Goal: Information Seeking & Learning: Learn about a topic

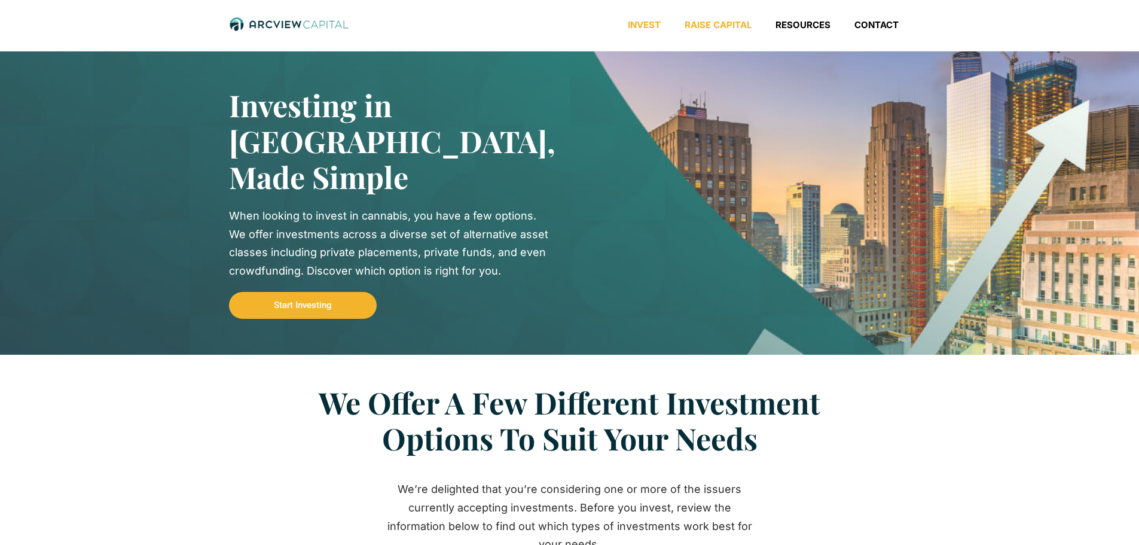
click at [723, 28] on link "Raise Capital" at bounding box center [718, 25] width 91 height 12
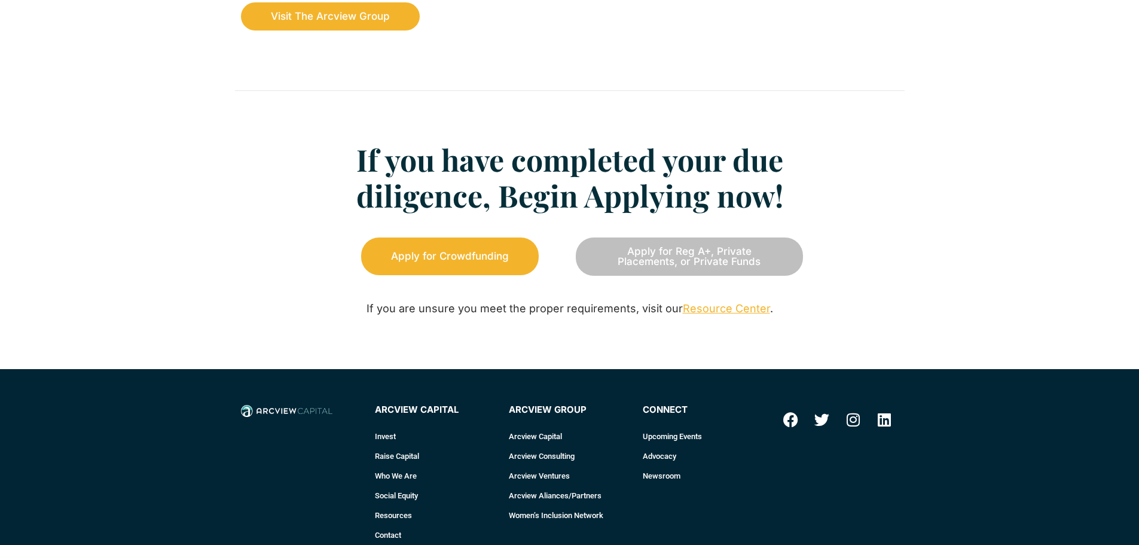
scroll to position [1495, 0]
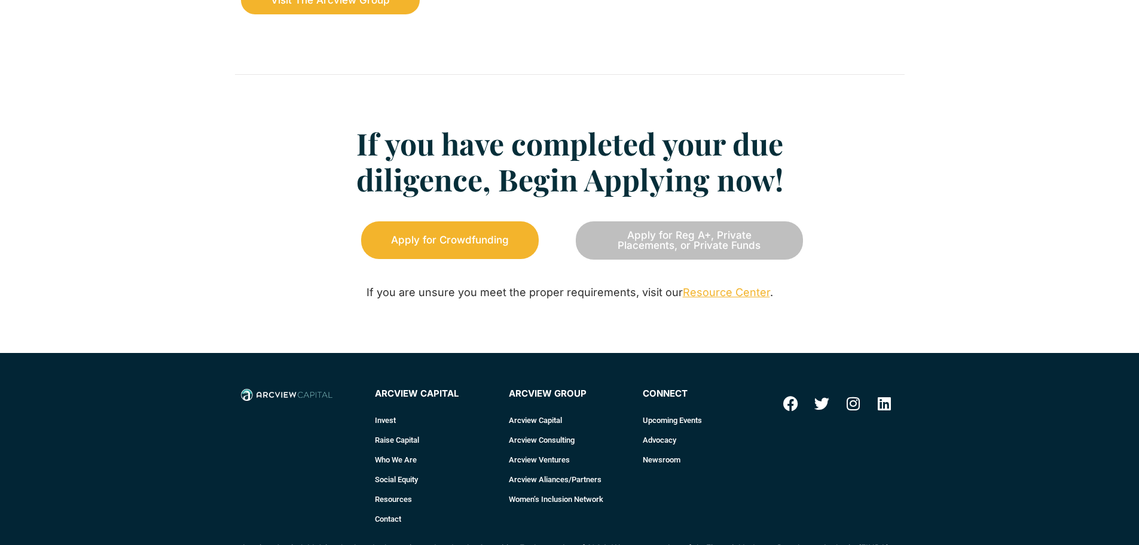
click at [720, 294] on link "Resource Center" at bounding box center [726, 292] width 87 height 13
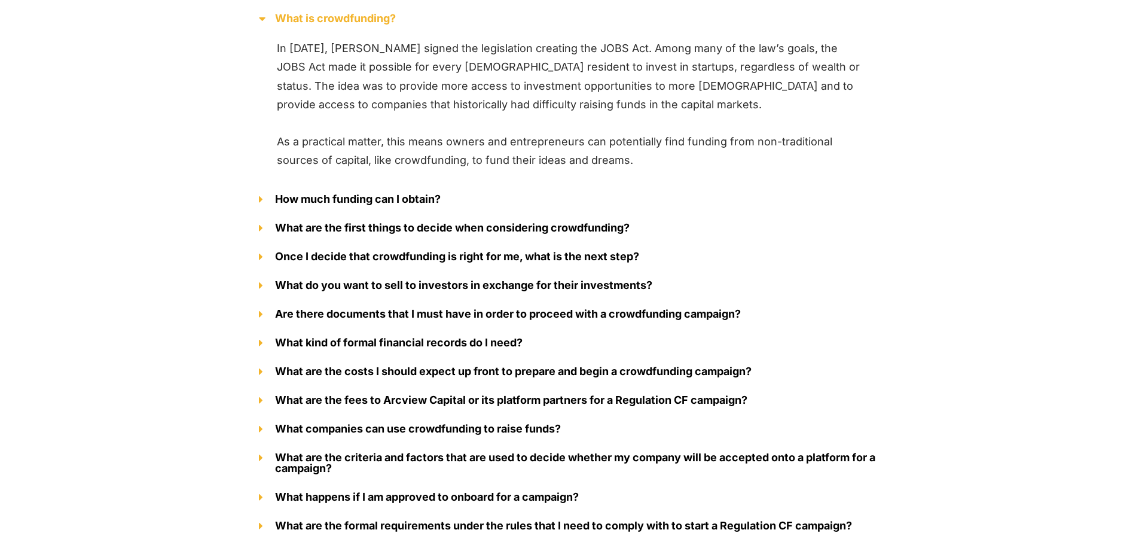
scroll to position [1436, 0]
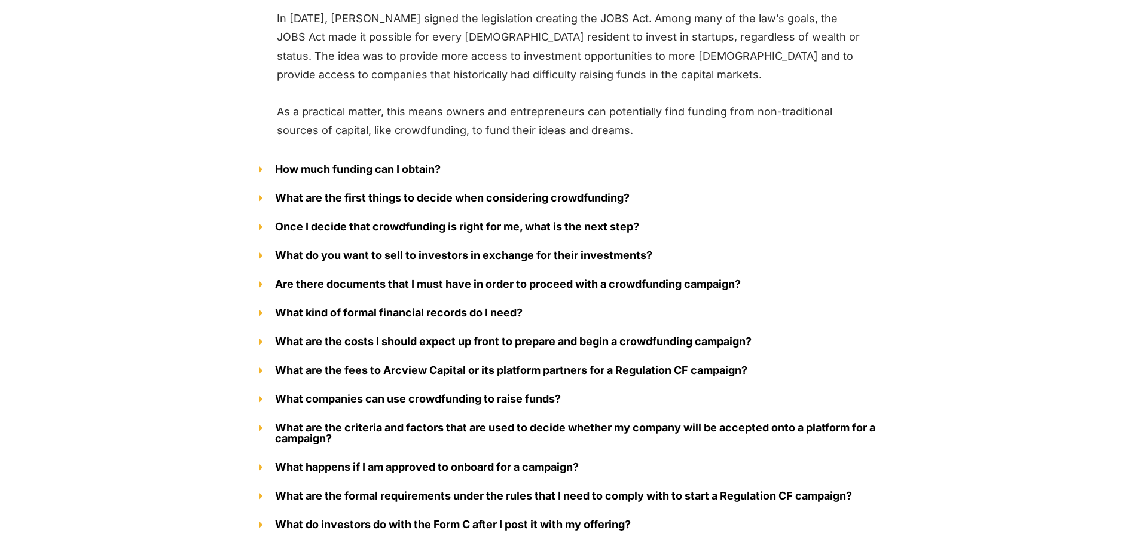
click at [258, 168] on div "How much funding can I obtain?" at bounding box center [570, 169] width 646 height 29
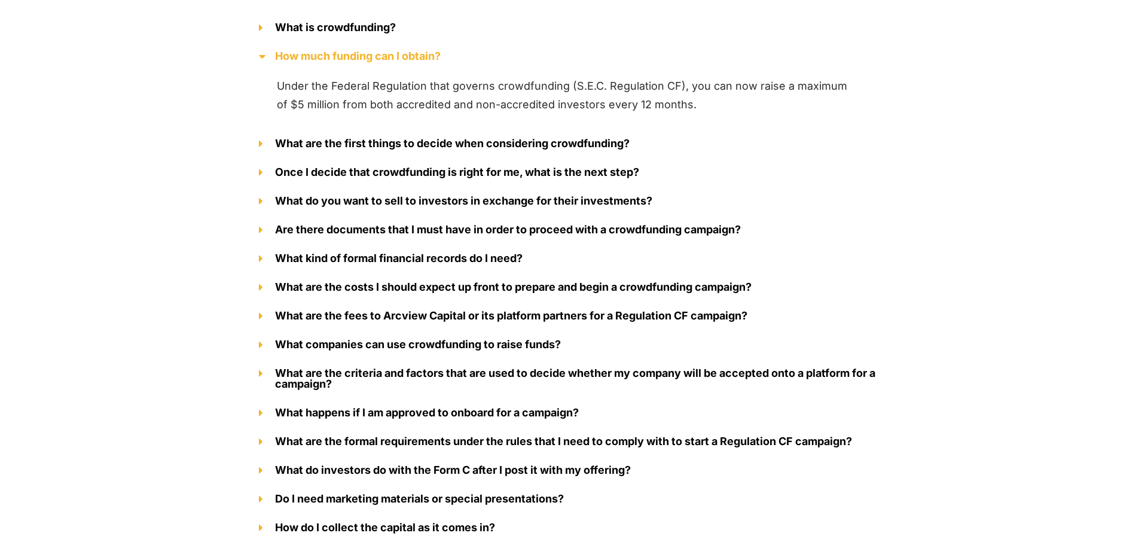
scroll to position [1376, 0]
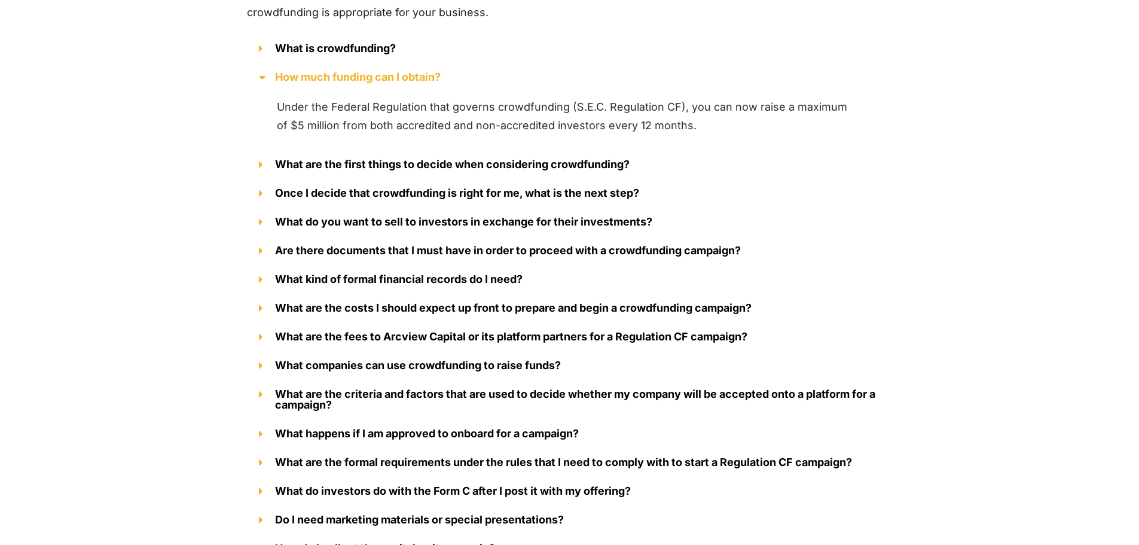
click at [264, 163] on span at bounding box center [267, 164] width 16 height 11
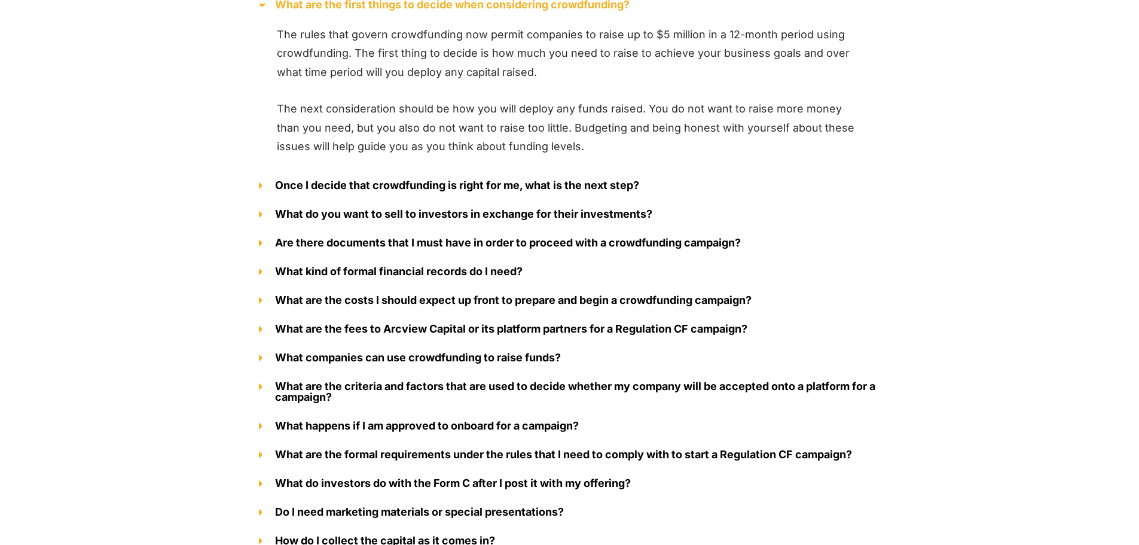
scroll to position [1495, 0]
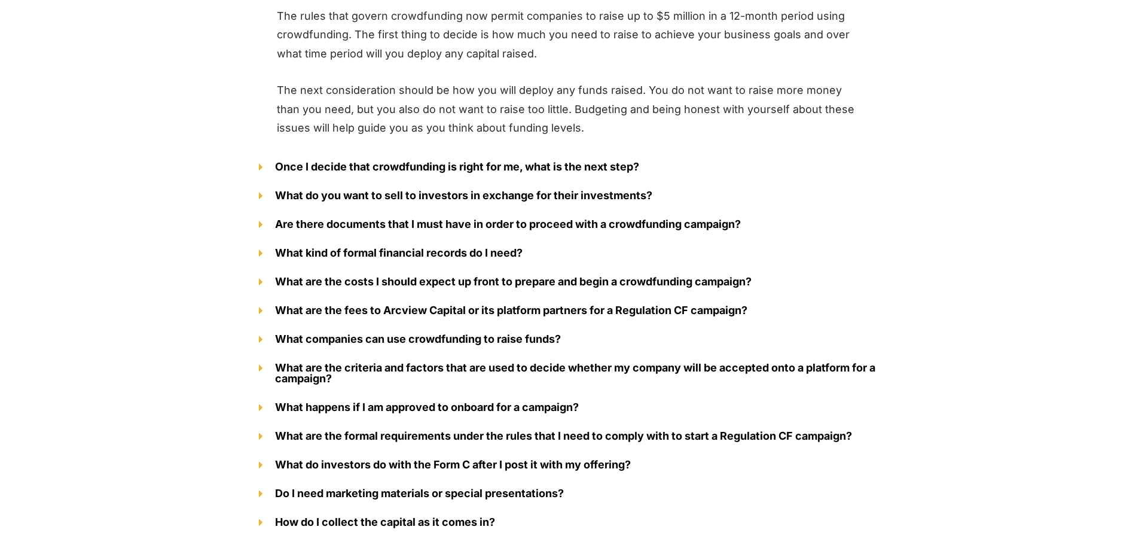
click at [265, 167] on span at bounding box center [267, 166] width 16 height 11
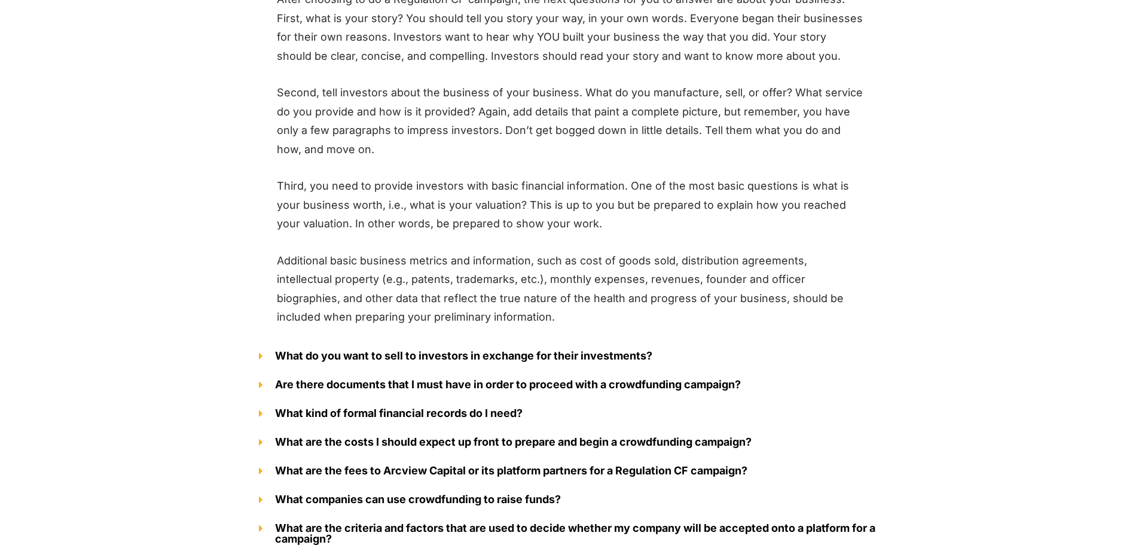
scroll to position [1675, 0]
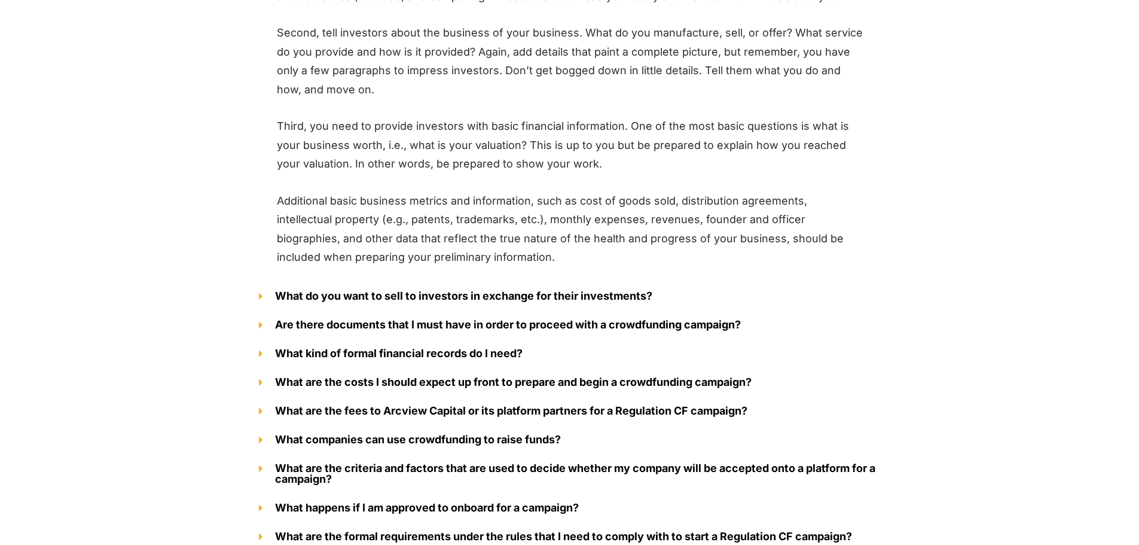
click at [255, 295] on div "What do you want to sell to investors in exchange for their investments?" at bounding box center [570, 296] width 646 height 29
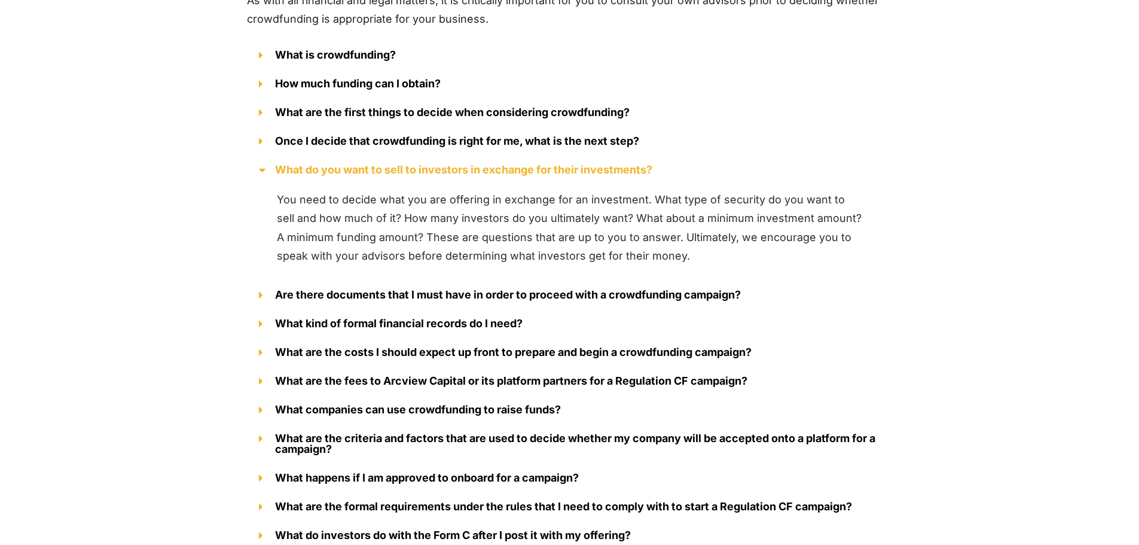
scroll to position [1348, 0]
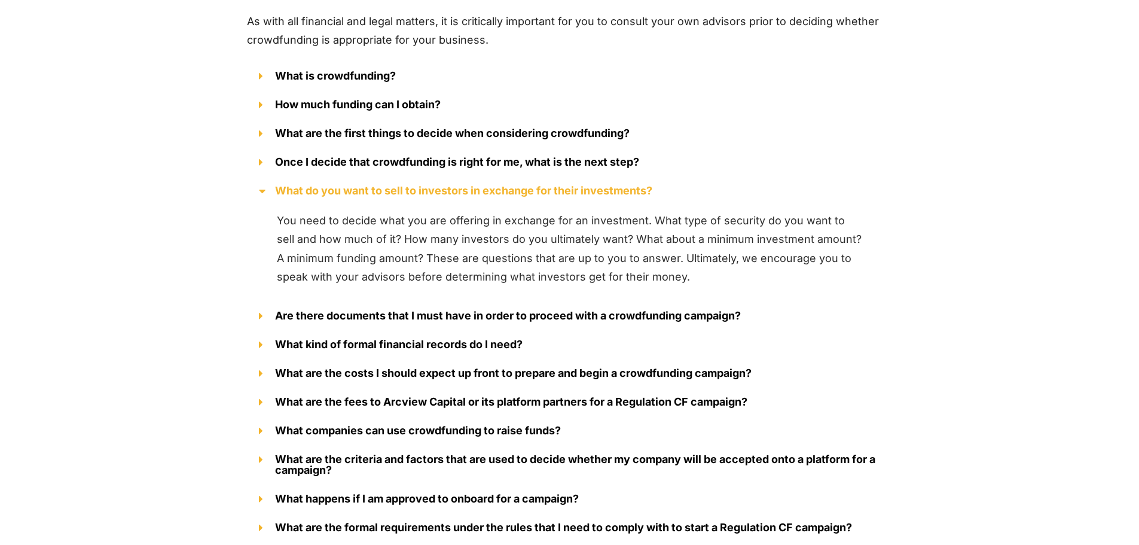
click at [257, 318] on div "Are there documents that I must have in order to proceed with a crowdfunding ca…" at bounding box center [570, 315] width 646 height 29
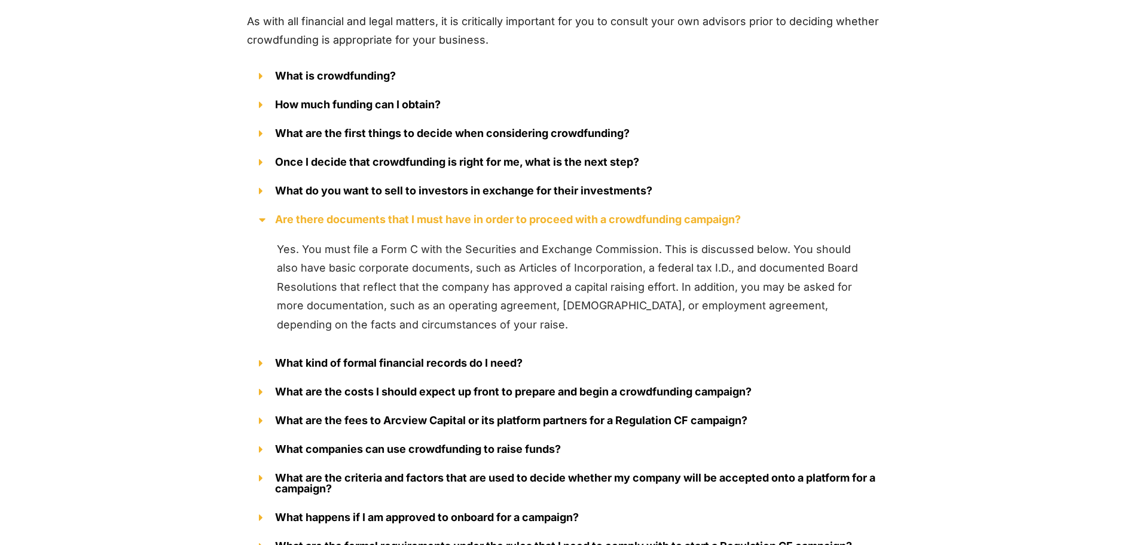
scroll to position [1408, 0]
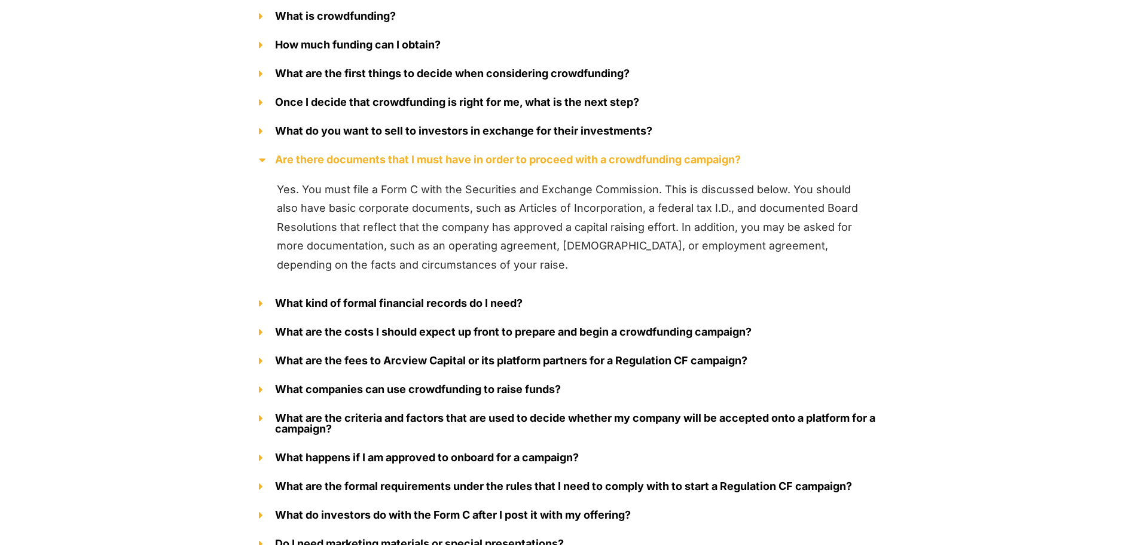
click at [256, 302] on div "What kind of formal financial records do I need?" at bounding box center [570, 303] width 646 height 29
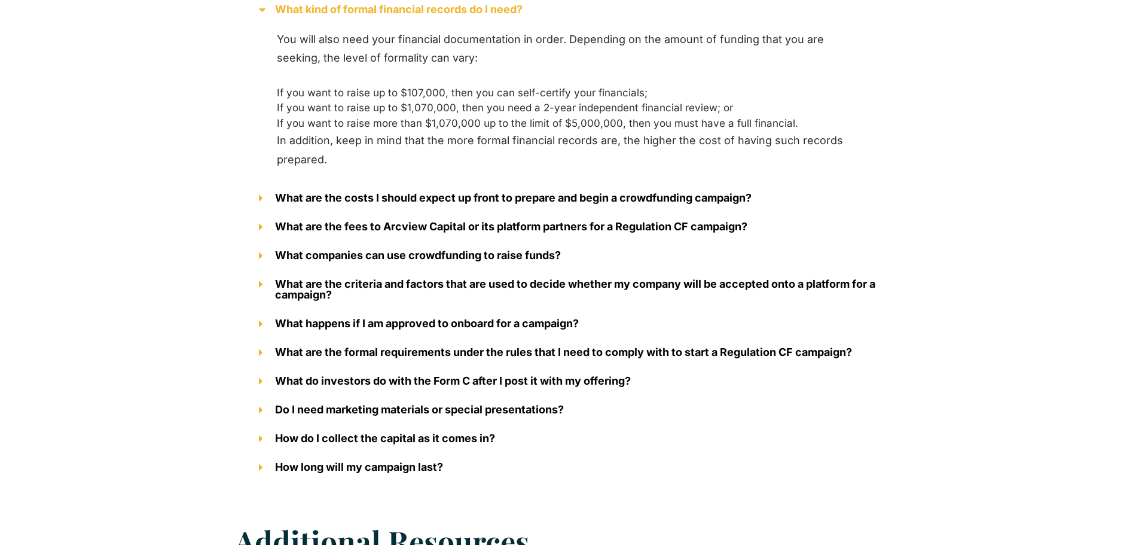
scroll to position [1587, 0]
click at [262, 197] on icon at bounding box center [261, 197] width 4 height 11
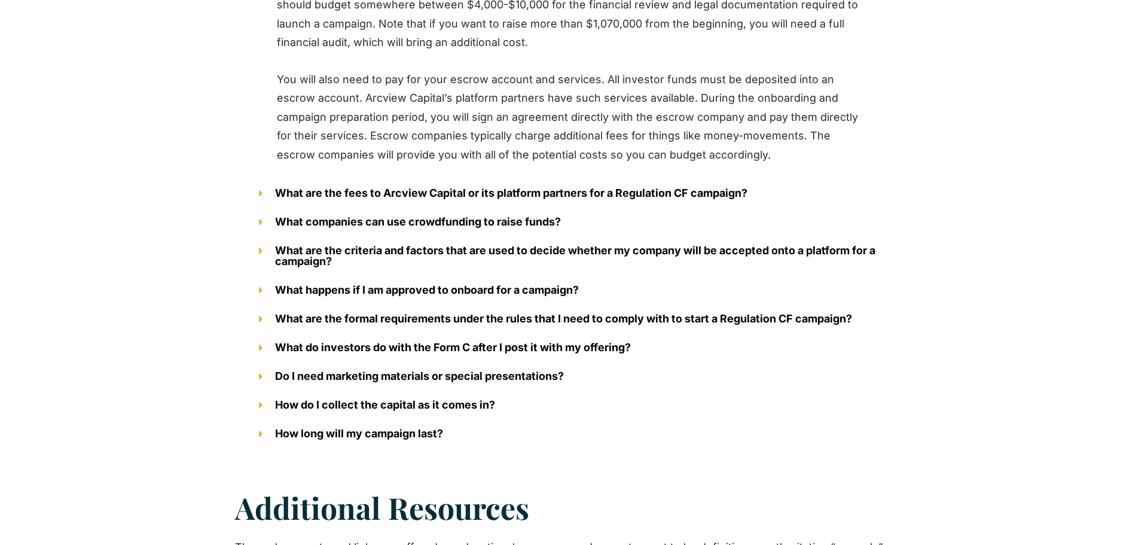
scroll to position [1707, 0]
click at [261, 194] on icon at bounding box center [261, 192] width 4 height 11
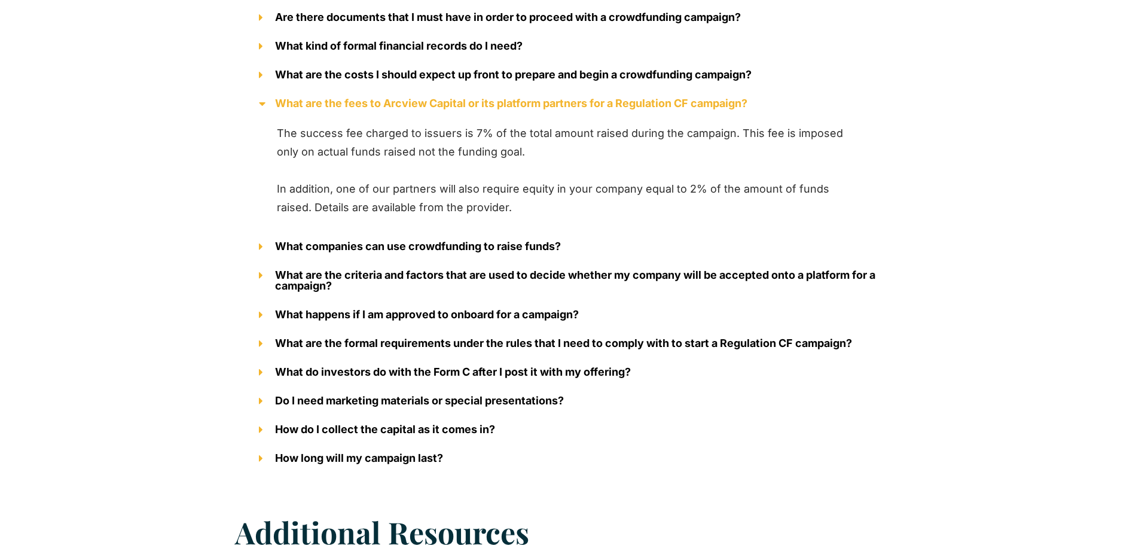
scroll to position [1604, 0]
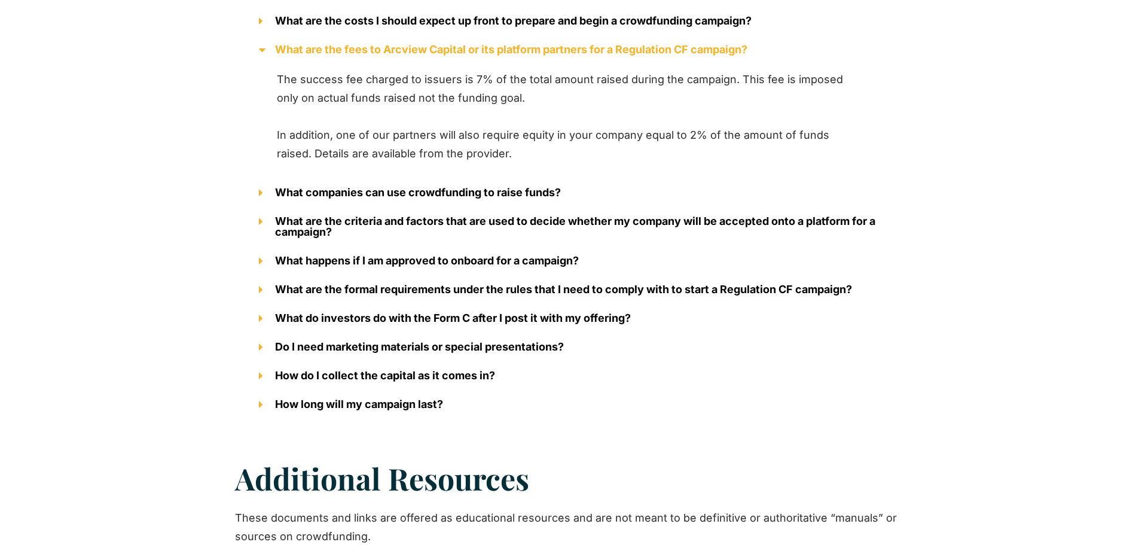
click at [260, 191] on icon at bounding box center [261, 192] width 4 height 11
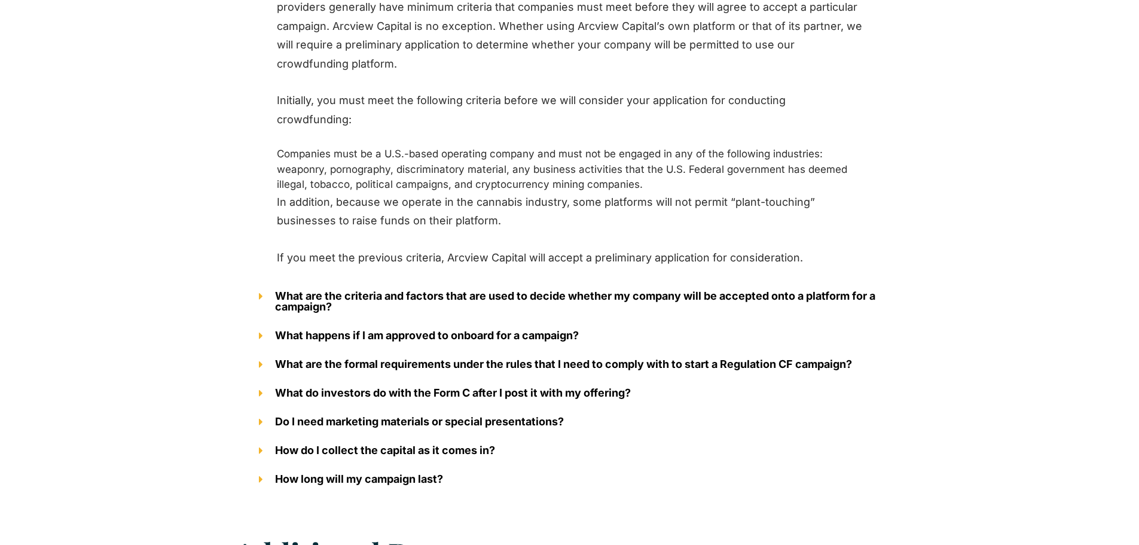
scroll to position [1784, 0]
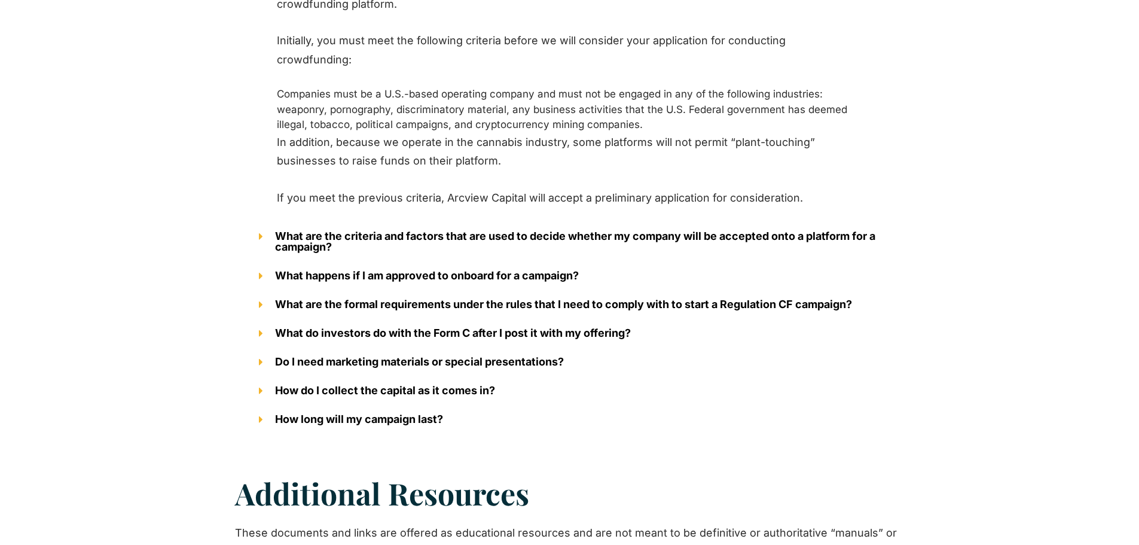
click at [257, 222] on div "What are the criteria and factors that are used to decide whether my company wi…" at bounding box center [570, 241] width 646 height 39
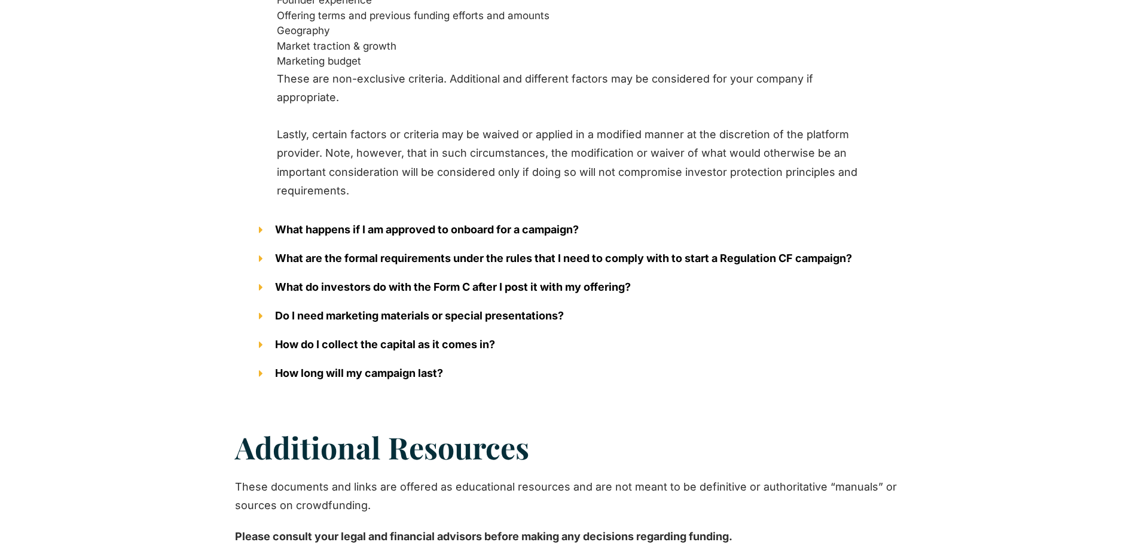
scroll to position [1941, 0]
click at [257, 230] on div "What happens if I am approved to onboard for a campaign?" at bounding box center [570, 229] width 646 height 29
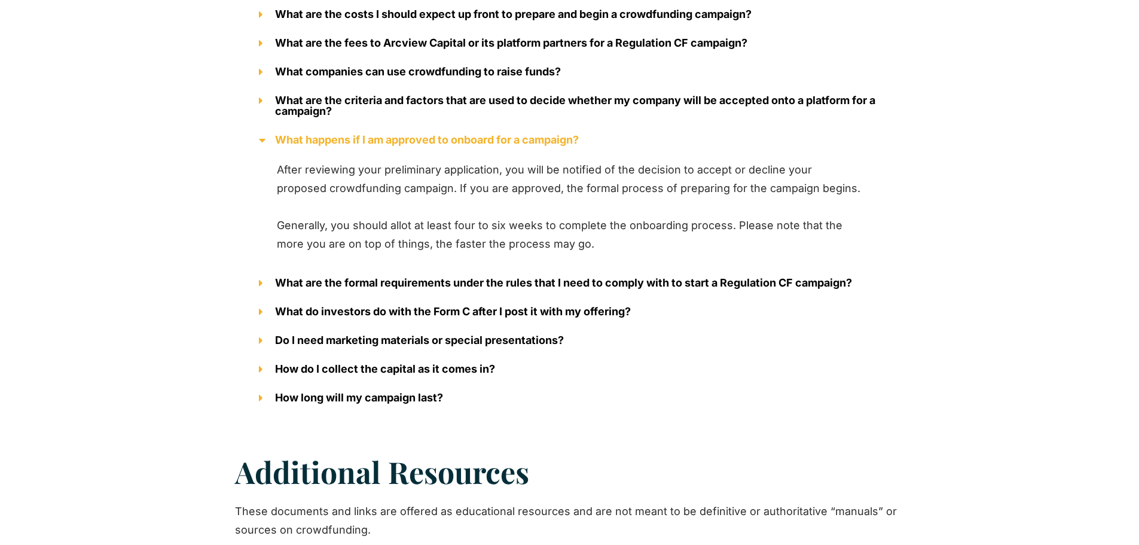
scroll to position [1647, 0]
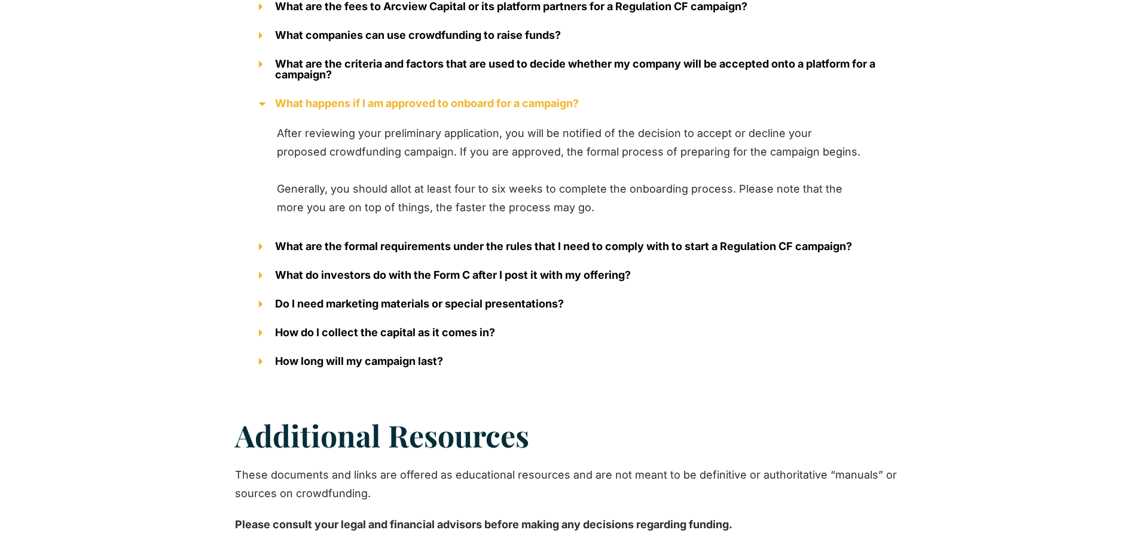
click at [258, 245] on div "What are the formal requirements under the rules that I need to comply with to …" at bounding box center [570, 246] width 646 height 29
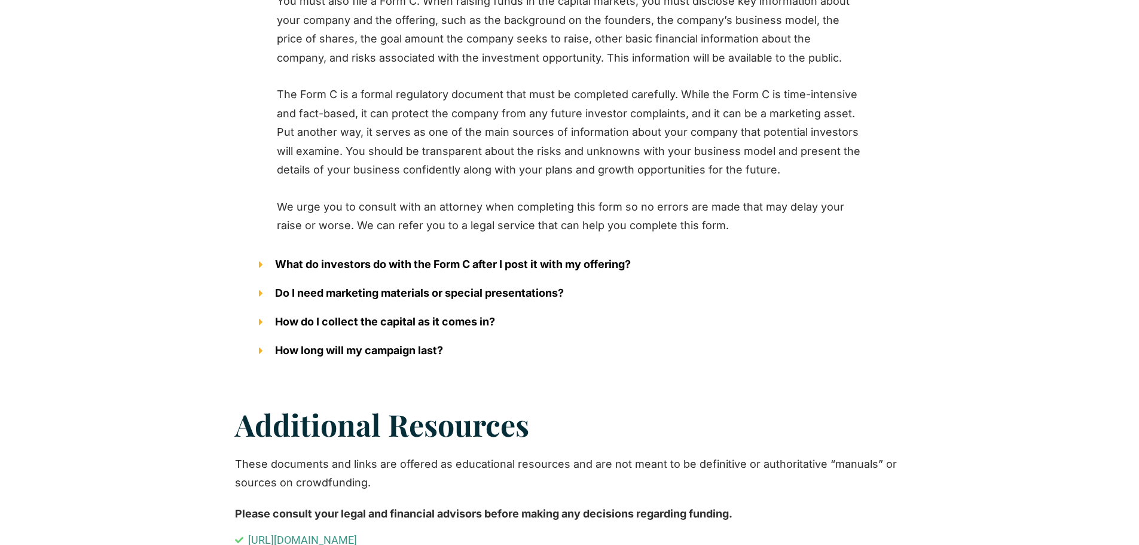
scroll to position [1887, 0]
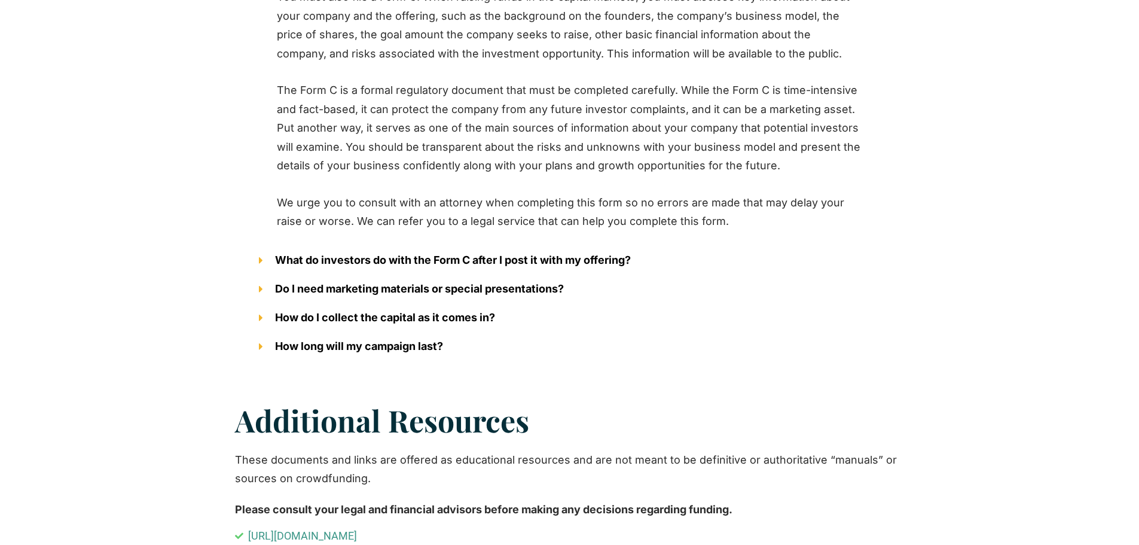
click at [254, 257] on div "What do investors do with the Form C after I post it with my offering?" at bounding box center [570, 260] width 646 height 29
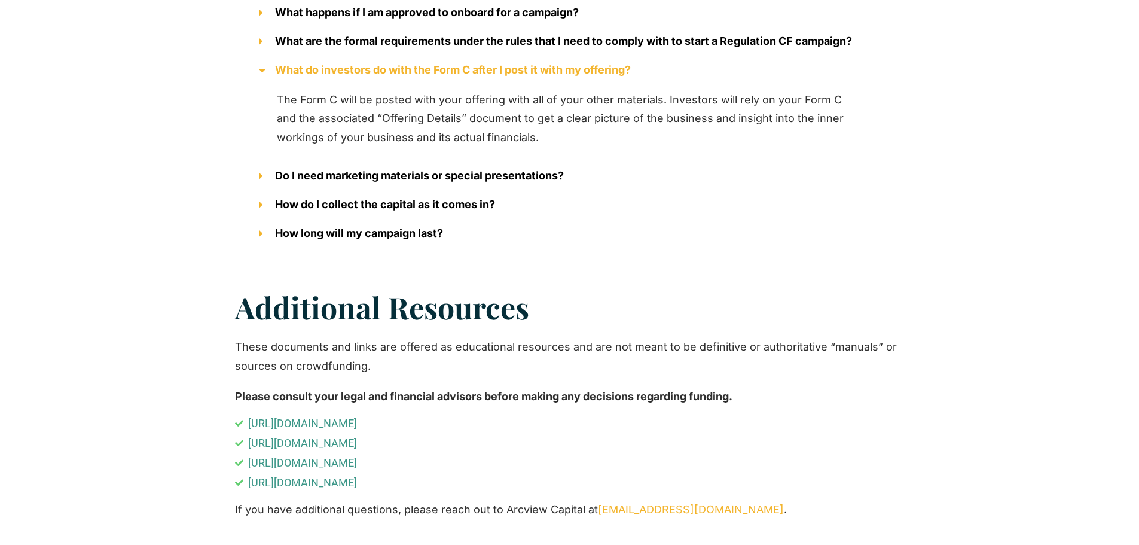
scroll to position [1745, 0]
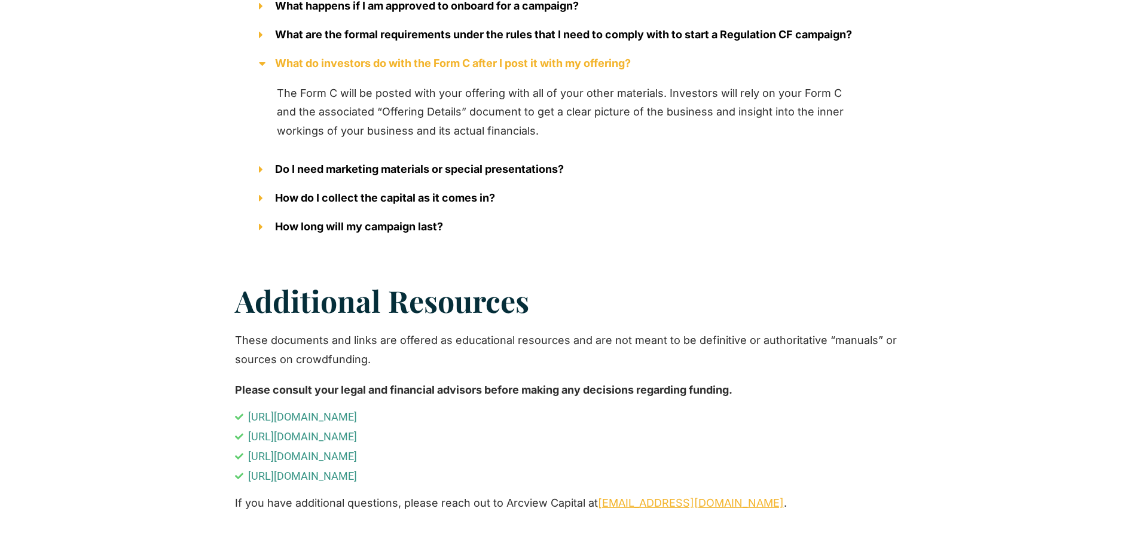
click at [255, 168] on div "Do I need marketing materials or special presentations?" at bounding box center [570, 169] width 646 height 29
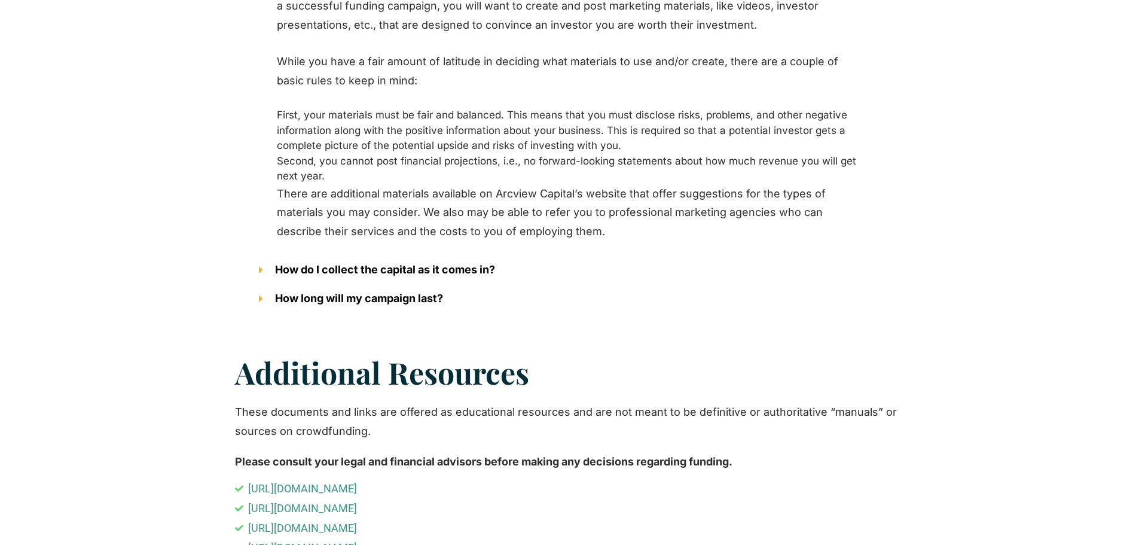
scroll to position [1924, 0]
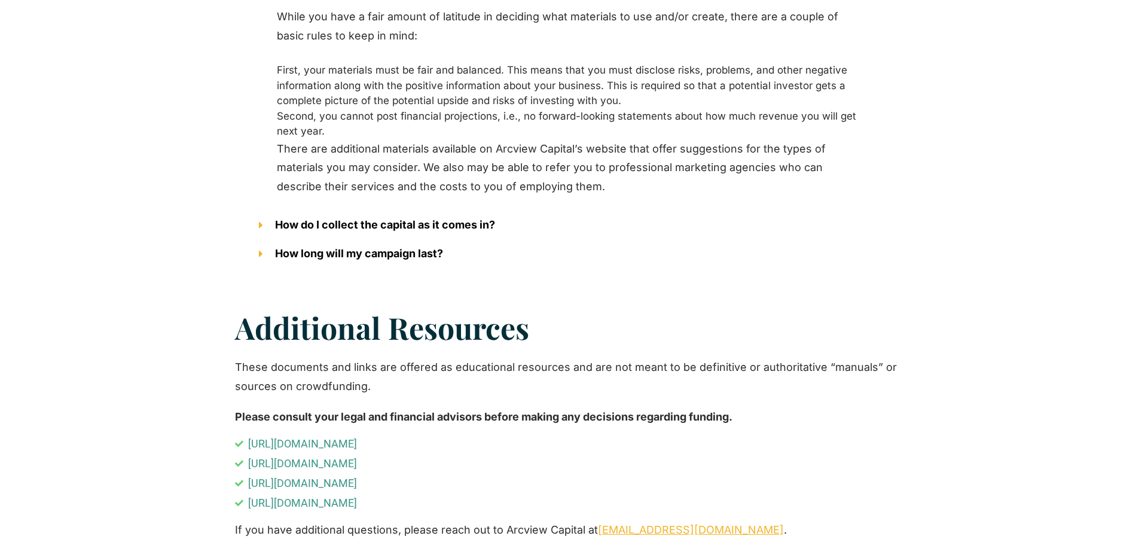
click at [257, 221] on div "How do I collect the capital as it comes in?" at bounding box center [570, 225] width 646 height 29
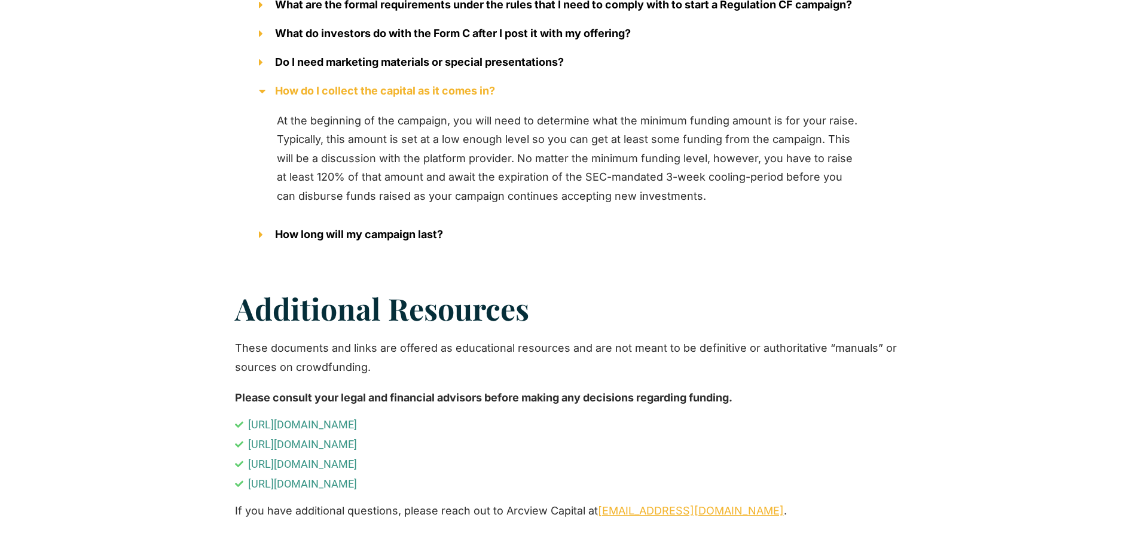
scroll to position [1734, 0]
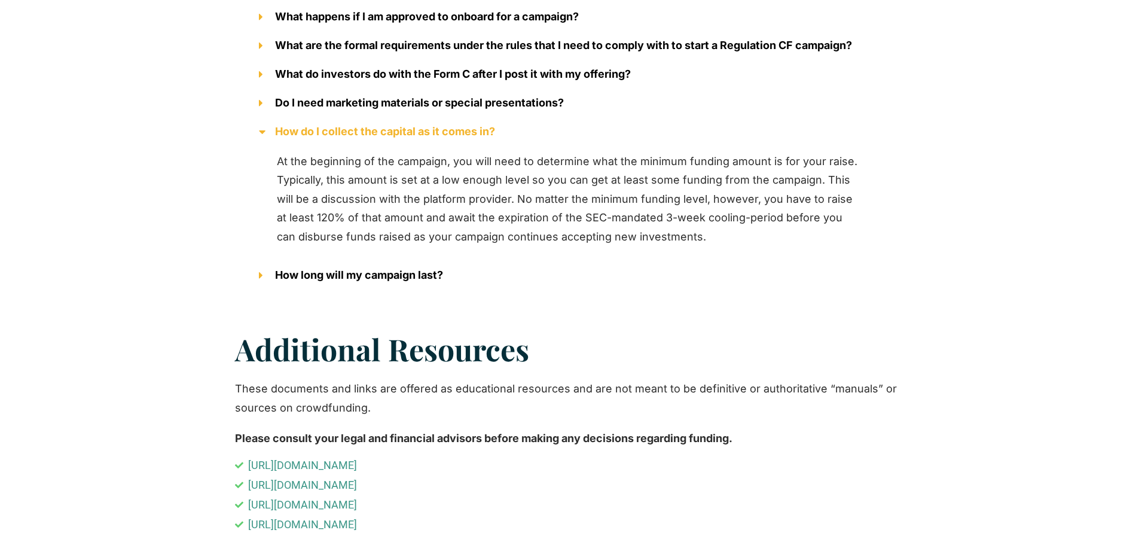
click at [255, 272] on div "How long will my campaign last?" at bounding box center [570, 275] width 646 height 29
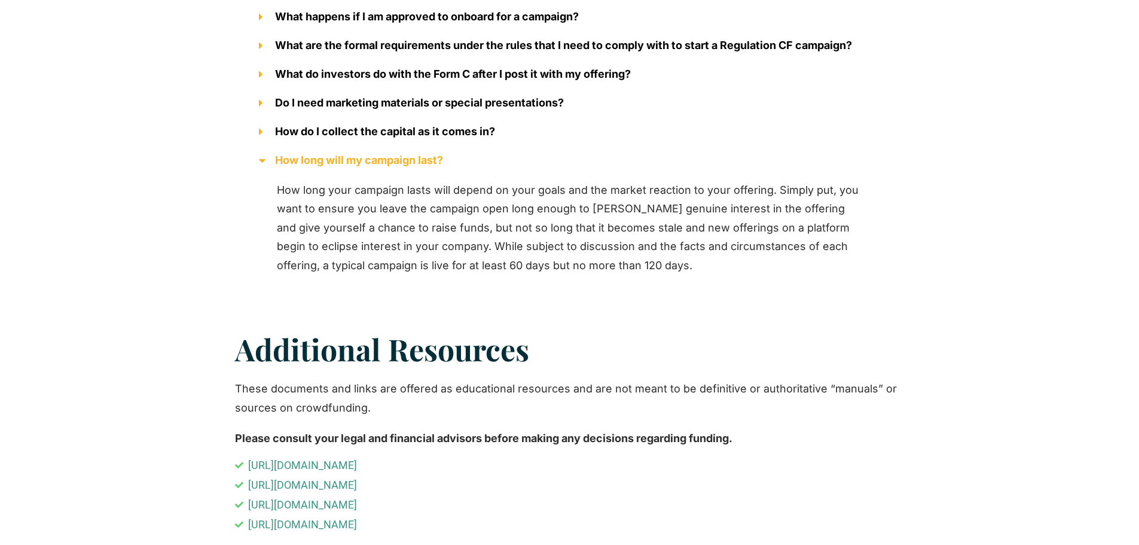
click at [259, 129] on icon at bounding box center [261, 131] width 4 height 11
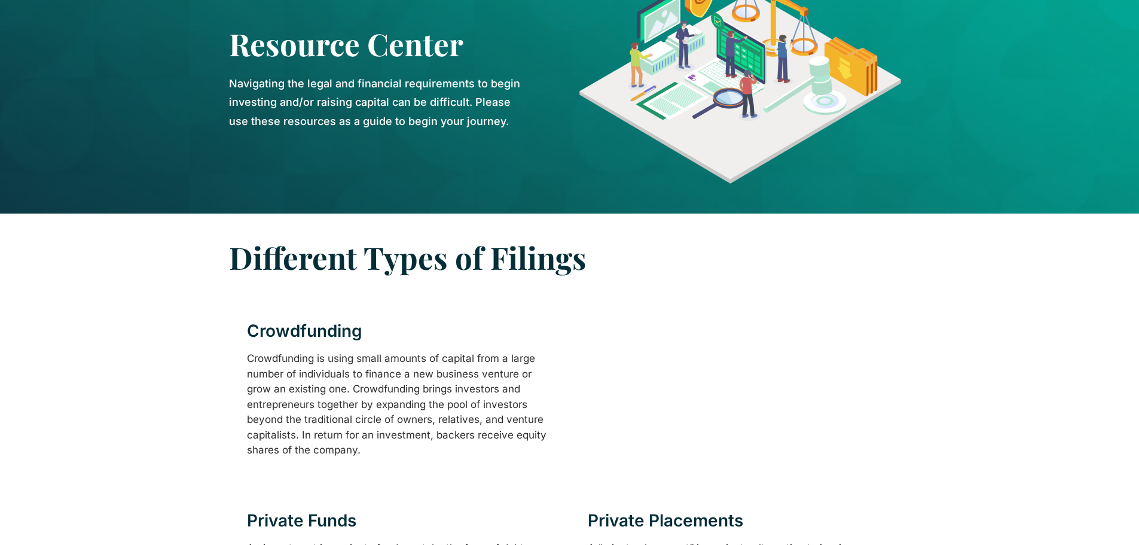
scroll to position [0, 0]
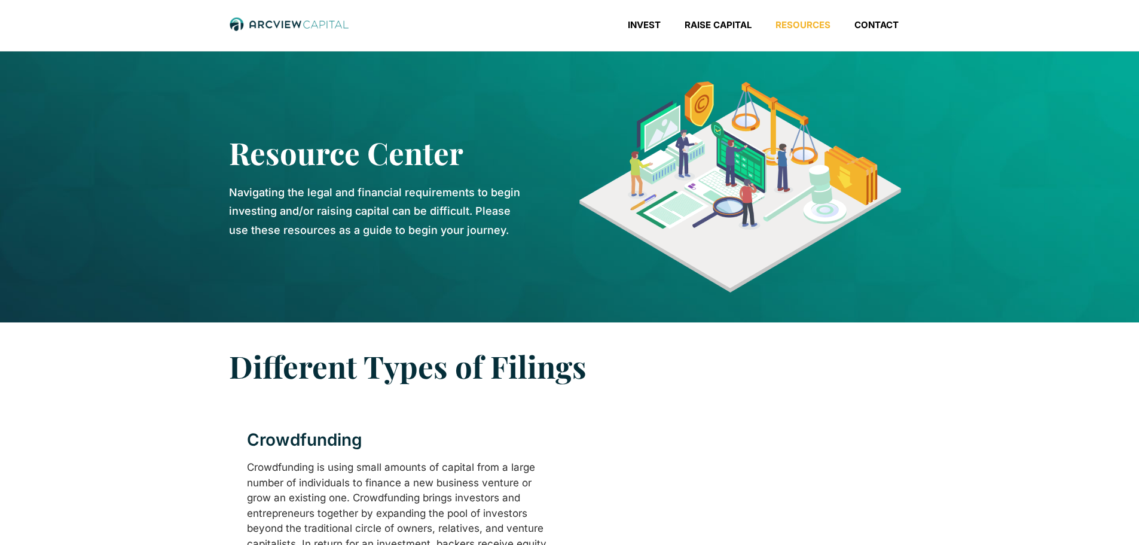
click at [251, 22] on img at bounding box center [289, 25] width 120 height 16
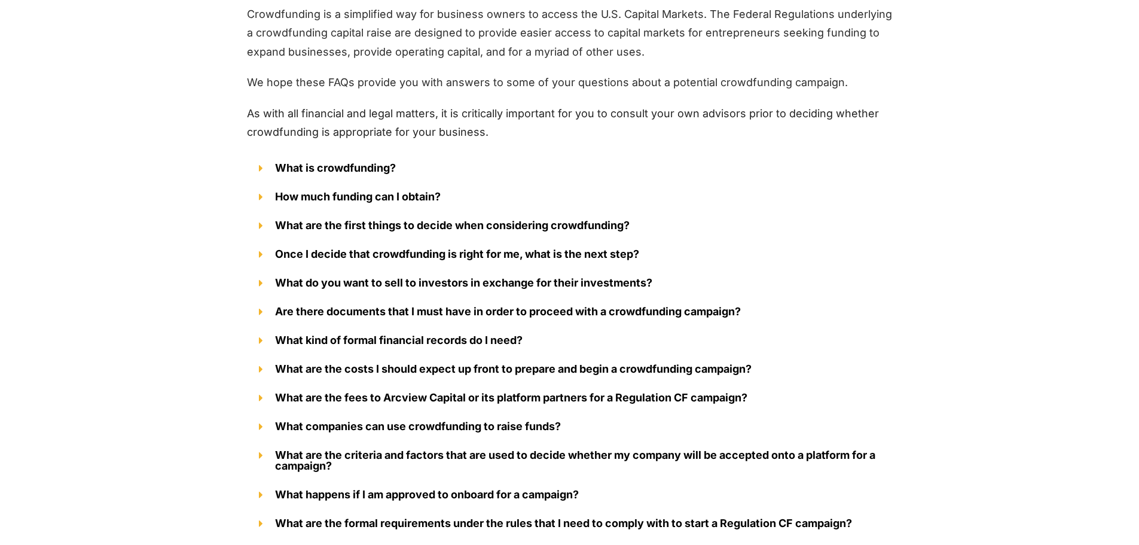
scroll to position [1492, 0]
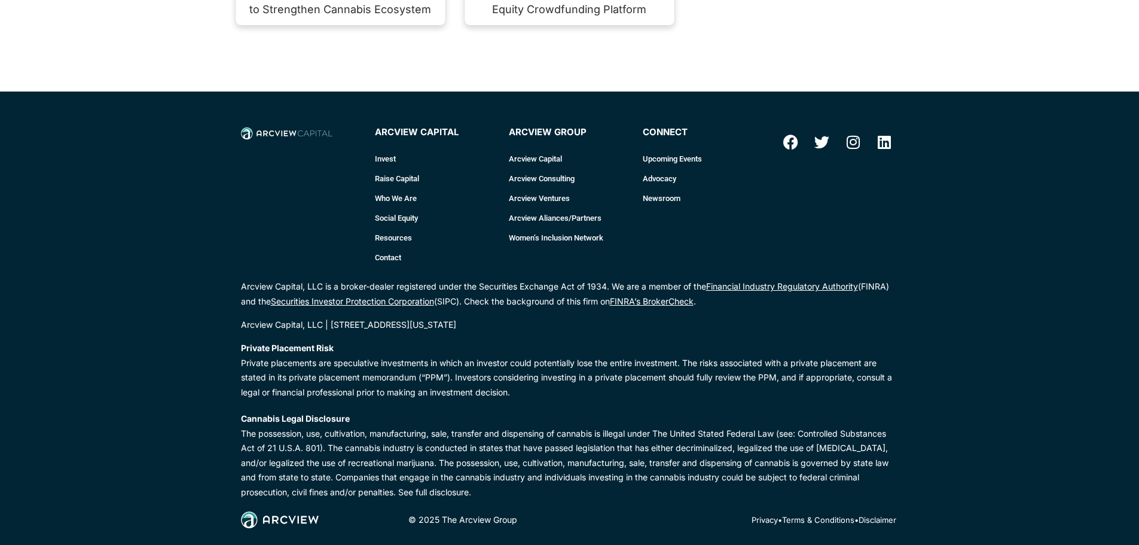
scroll to position [1695, 0]
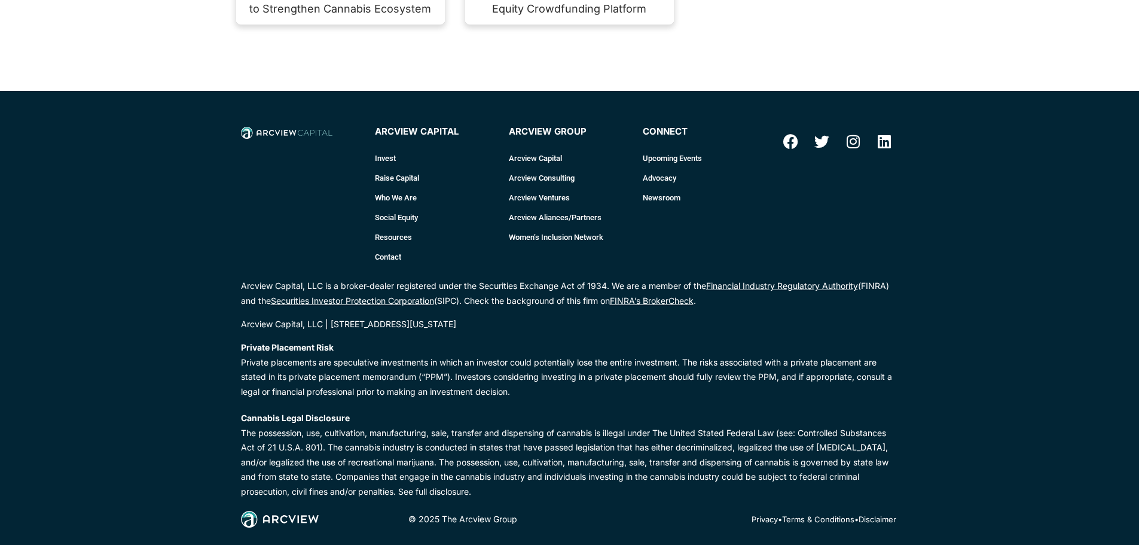
click at [389, 208] on link "Social Equity" at bounding box center [436, 218] width 122 height 20
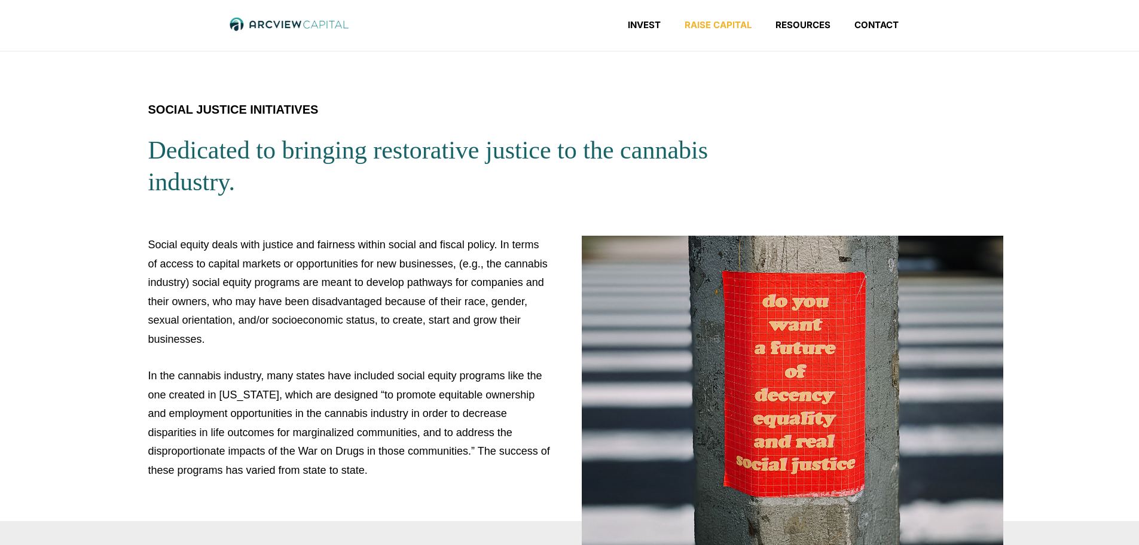
click at [732, 25] on link "Raise Capital" at bounding box center [718, 25] width 91 height 12
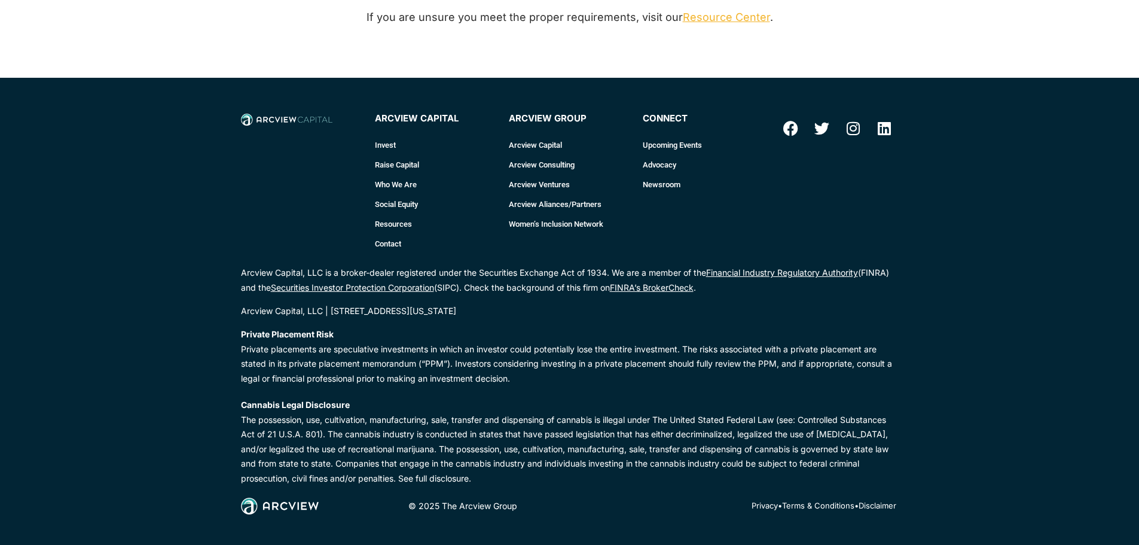
scroll to position [1776, 0]
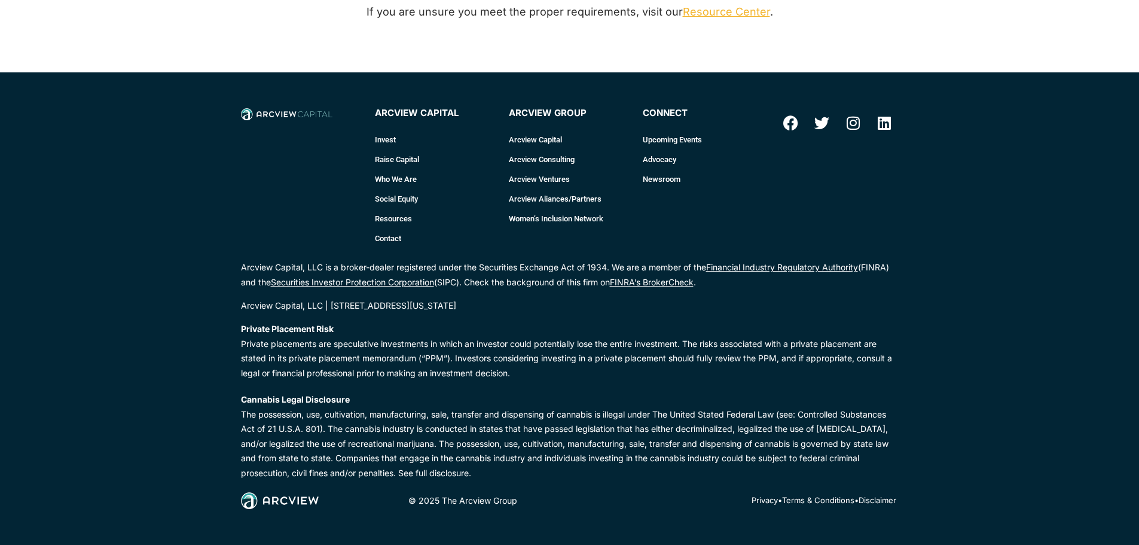
click at [536, 174] on link "Arcview Ventures" at bounding box center [570, 179] width 122 height 20
click at [398, 158] on link "Raise Capital" at bounding box center [436, 160] width 122 height 20
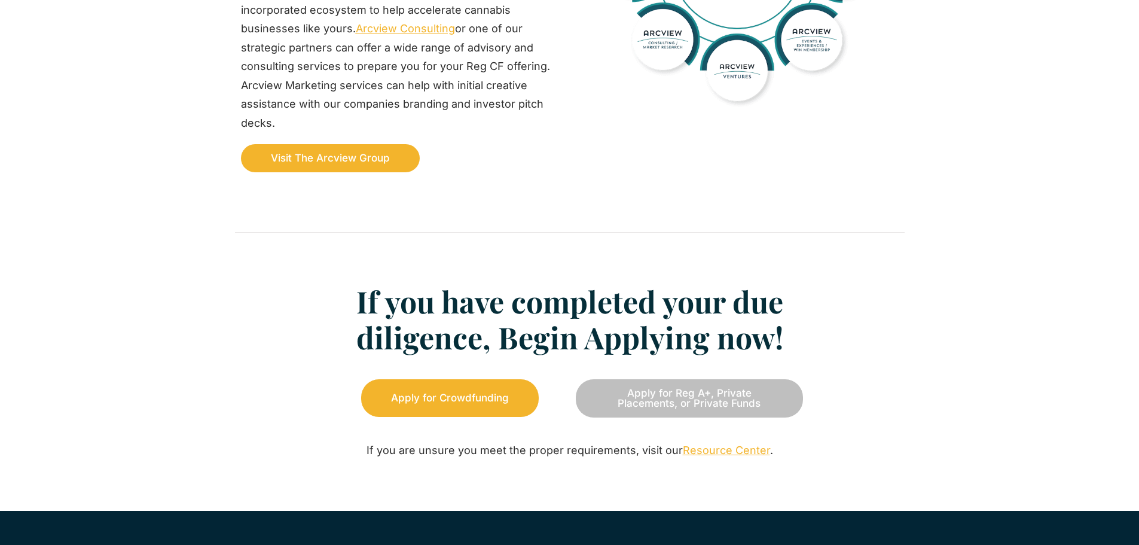
scroll to position [1316, 0]
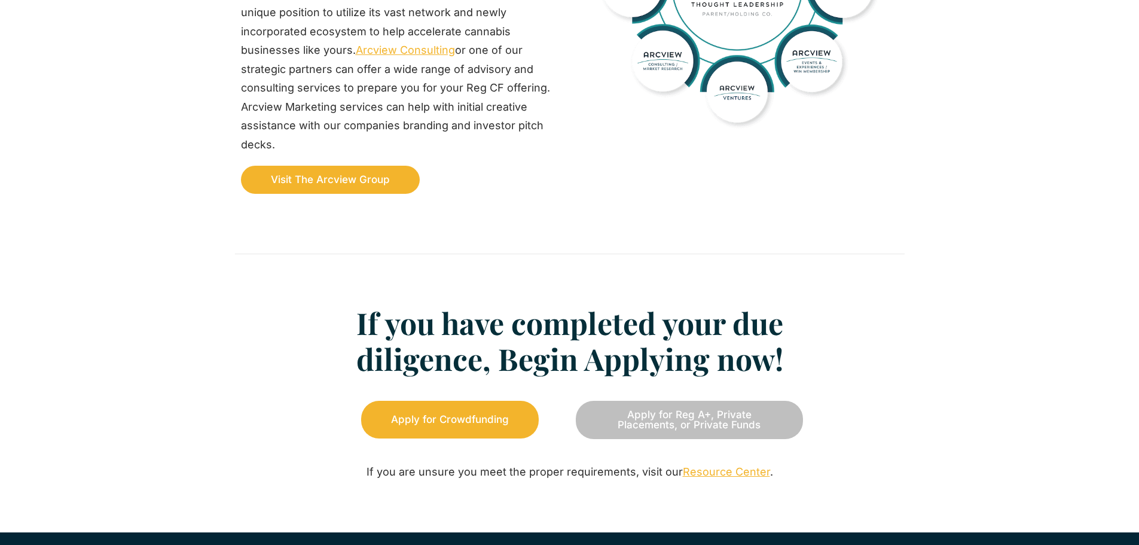
click at [332, 177] on span "Visit The Arcview Group" at bounding box center [330, 180] width 119 height 10
